Goal: Task Accomplishment & Management: Use online tool/utility

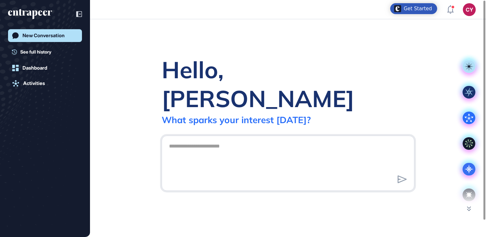
scroll to position [0, 0]
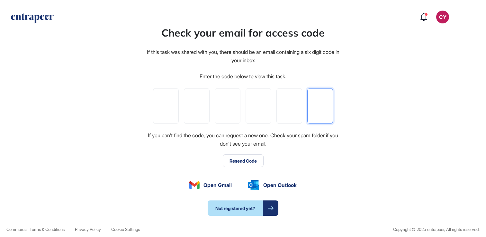
paste input "*"
type input "*"
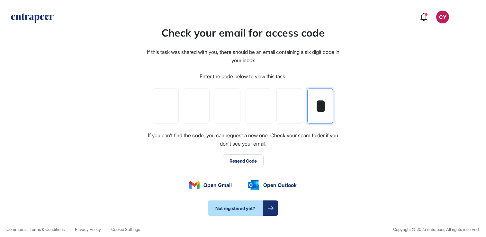
type input "*"
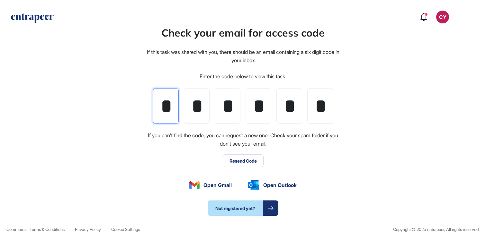
click at [169, 110] on input "*" at bounding box center [166, 106] width 26 height 36
paste input "tel"
type input "*"
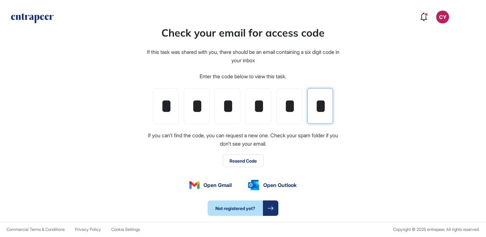
type input "*"
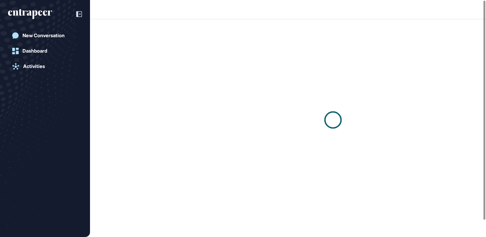
scroll to position [0, 0]
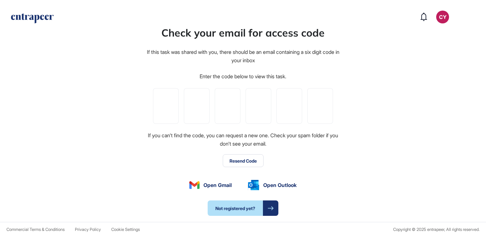
scroll to position [0, 0]
paste input "*"
type input "*"
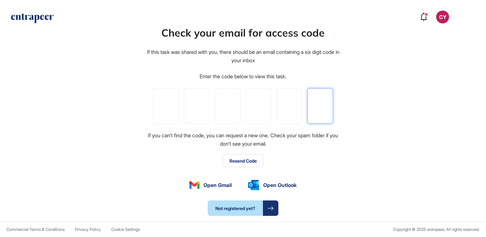
type input "*"
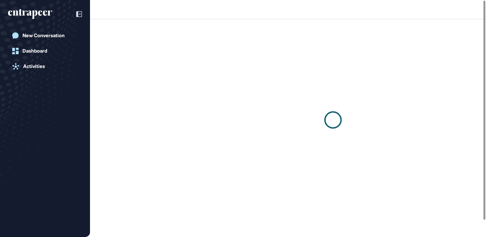
scroll to position [0, 0]
